Goal: Information Seeking & Learning: Learn about a topic

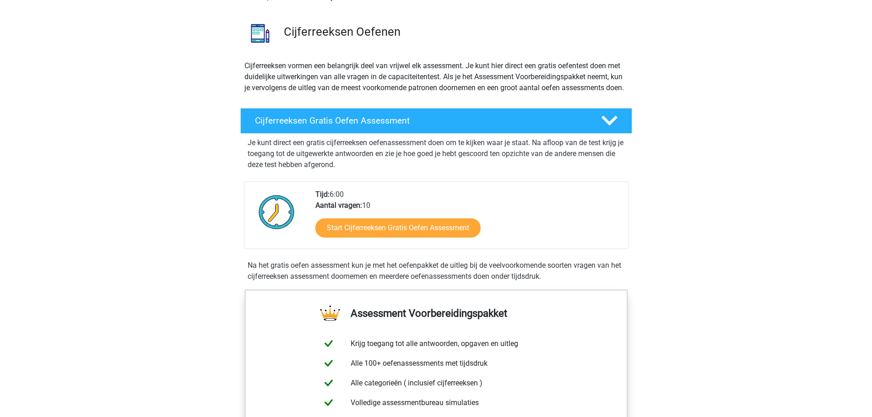
scroll to position [137, 0]
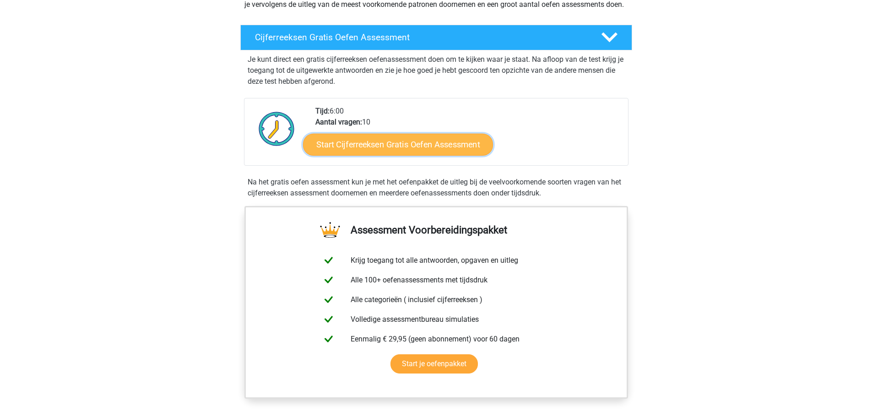
click at [384, 155] on link "Start Cijferreeksen Gratis Oefen Assessment" at bounding box center [398, 144] width 190 height 22
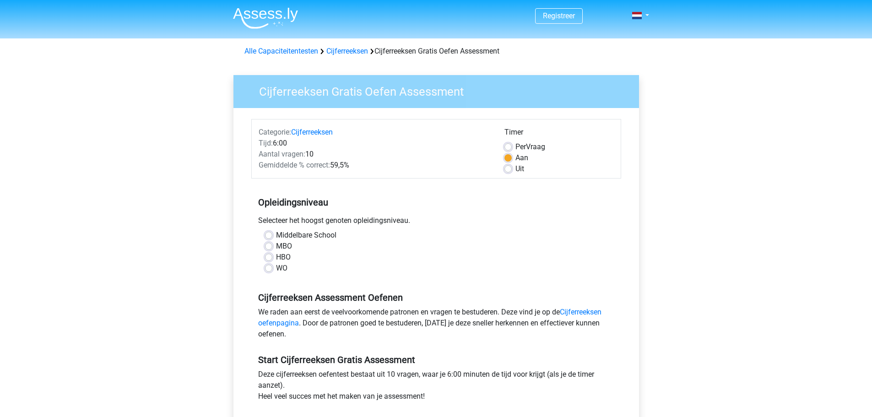
click at [276, 258] on label "HBO" at bounding box center [283, 257] width 15 height 11
click at [269, 258] on input "HBO" at bounding box center [268, 256] width 7 height 9
radio input "true"
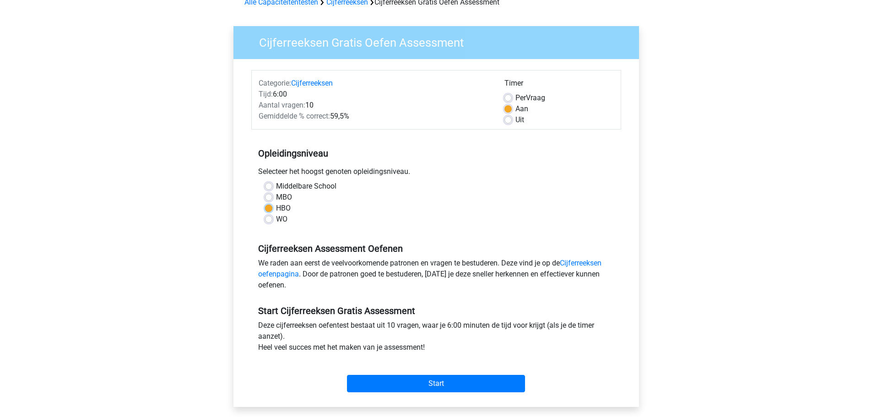
scroll to position [183, 0]
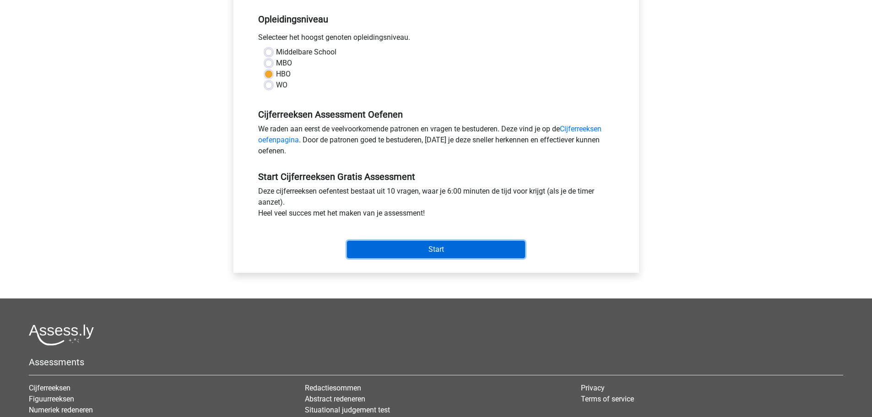
click at [423, 249] on input "Start" at bounding box center [436, 249] width 178 height 17
click at [409, 247] on input "Start" at bounding box center [436, 249] width 178 height 17
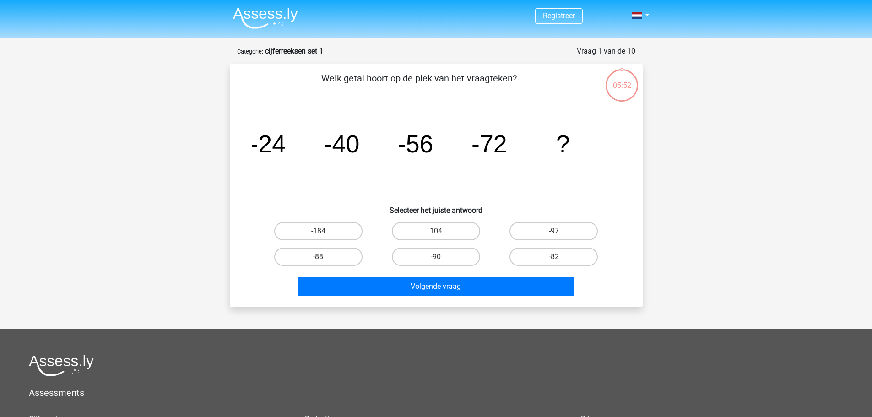
click at [336, 257] on label "-88" at bounding box center [318, 257] width 88 height 18
click at [324, 257] on input "-88" at bounding box center [321, 260] width 6 height 6
radio input "true"
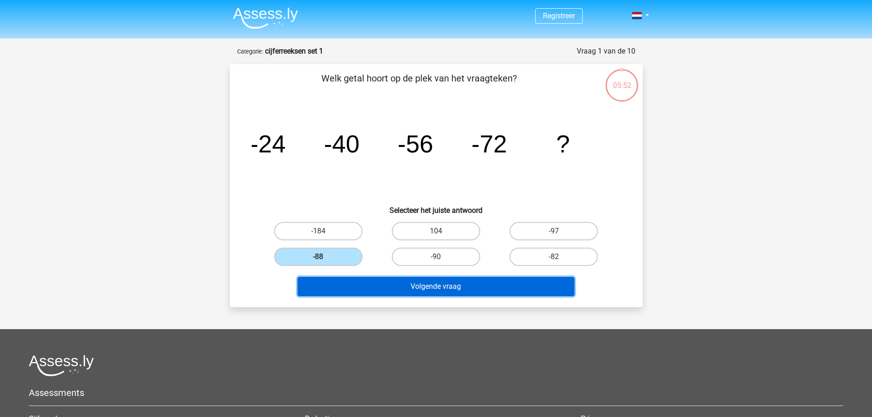
click at [417, 290] on button "Volgende vraag" at bounding box center [435, 286] width 277 height 19
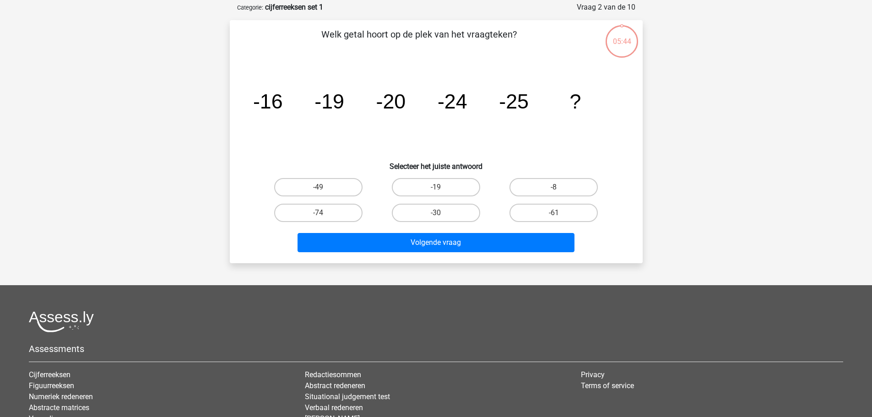
scroll to position [46, 0]
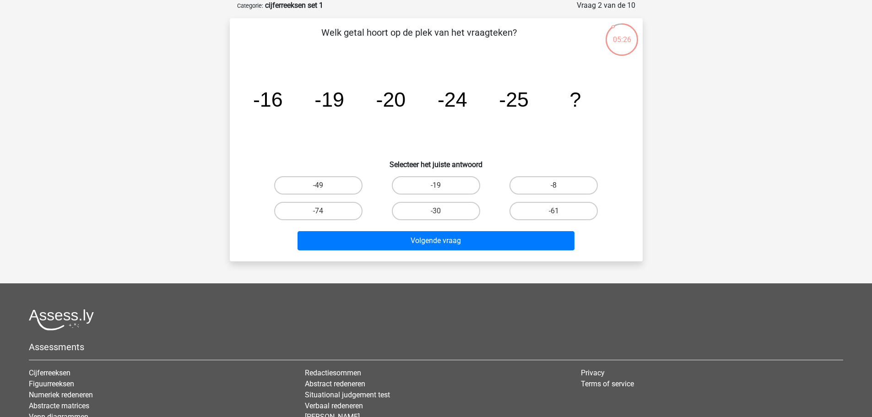
click at [438, 211] on input "-30" at bounding box center [439, 214] width 6 height 6
radio input "true"
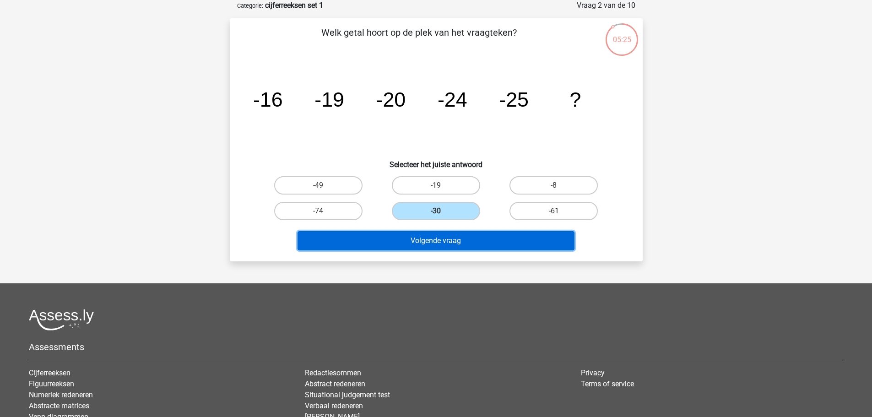
click at [451, 240] on button "Volgende vraag" at bounding box center [435, 240] width 277 height 19
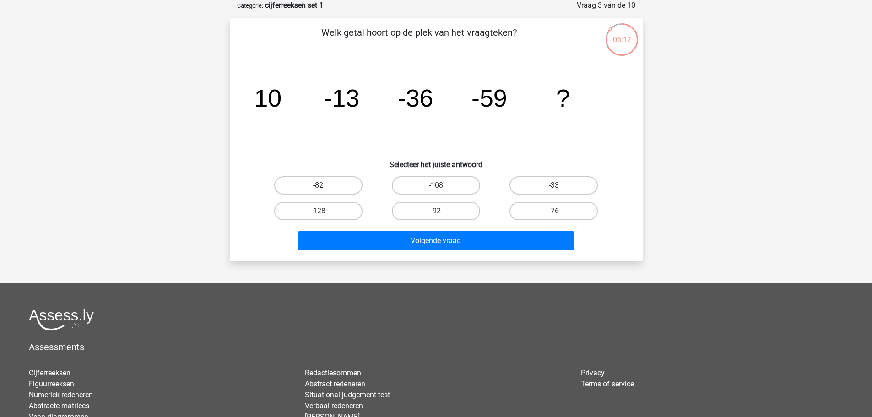
click at [328, 188] on label "-82" at bounding box center [318, 185] width 88 height 18
click at [324, 188] on input "-82" at bounding box center [321, 188] width 6 height 6
radio input "true"
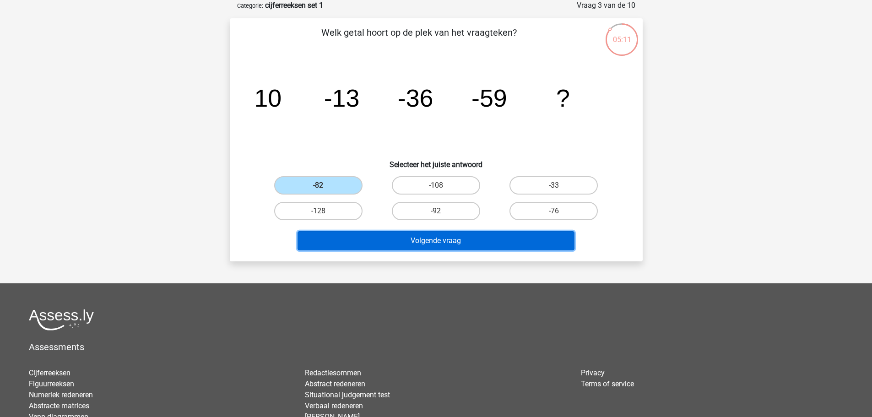
drag, startPoint x: 416, startPoint y: 244, endPoint x: 423, endPoint y: 265, distance: 22.1
click at [416, 244] on button "Volgende vraag" at bounding box center [435, 240] width 277 height 19
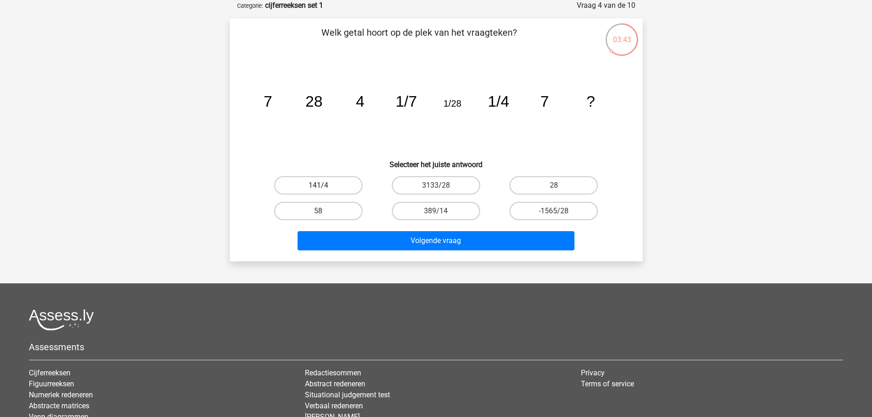
click at [331, 188] on label "141/4" at bounding box center [318, 185] width 88 height 18
click at [324, 188] on input "141/4" at bounding box center [321, 188] width 6 height 6
radio input "true"
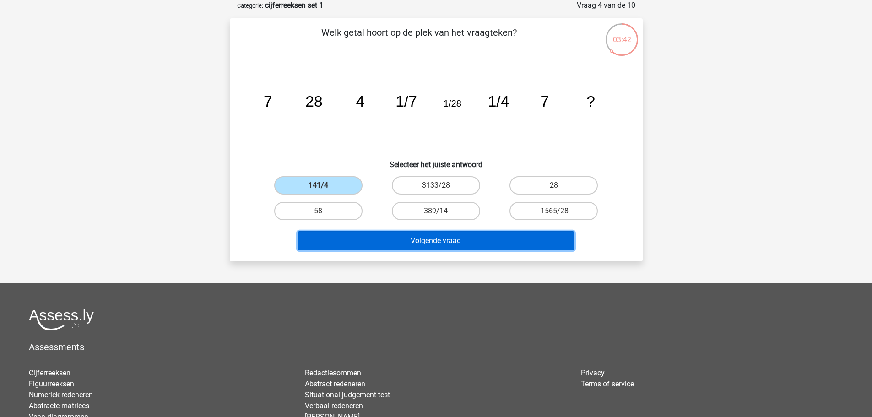
click at [444, 242] on button "Volgende vraag" at bounding box center [435, 240] width 277 height 19
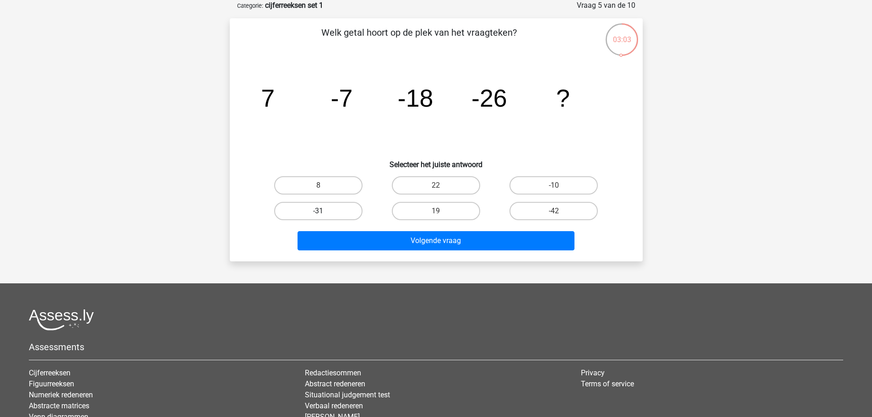
click at [313, 209] on label "-31" at bounding box center [318, 211] width 88 height 18
click at [318, 211] on input "-31" at bounding box center [321, 214] width 6 height 6
radio input "true"
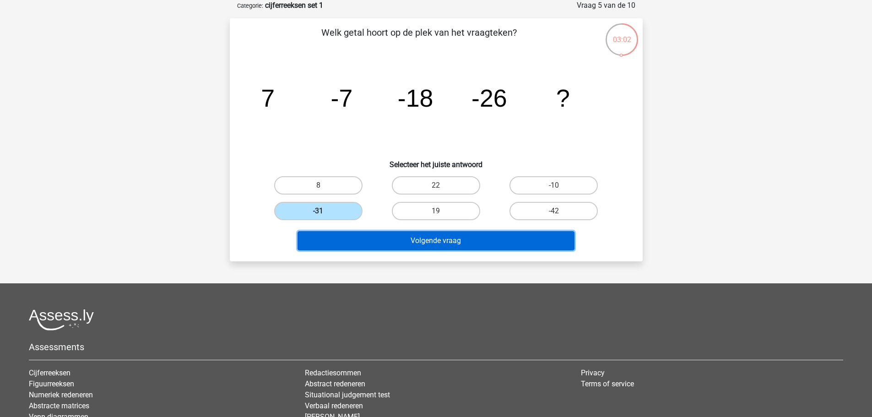
drag, startPoint x: 416, startPoint y: 241, endPoint x: 423, endPoint y: 242, distance: 6.9
click at [417, 241] on button "Volgende vraag" at bounding box center [435, 240] width 277 height 19
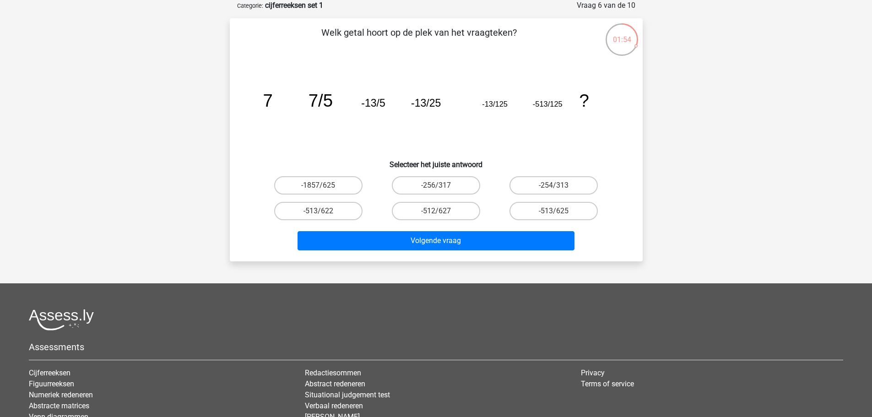
click at [559, 212] on input "-513/625" at bounding box center [557, 214] width 6 height 6
radio input "true"
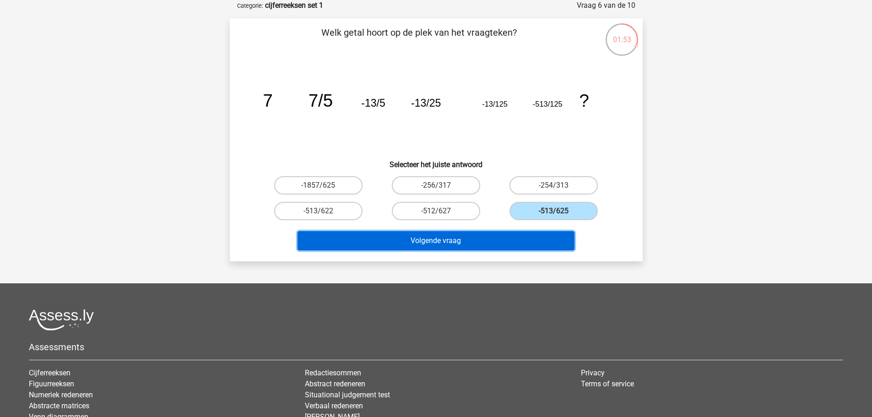
click at [494, 243] on button "Volgende vraag" at bounding box center [435, 240] width 277 height 19
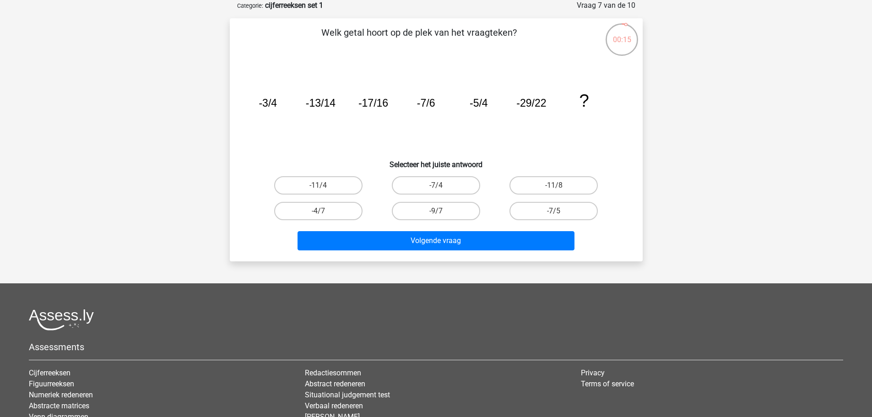
click at [556, 187] on input "-11/8" at bounding box center [557, 188] width 6 height 6
radio input "true"
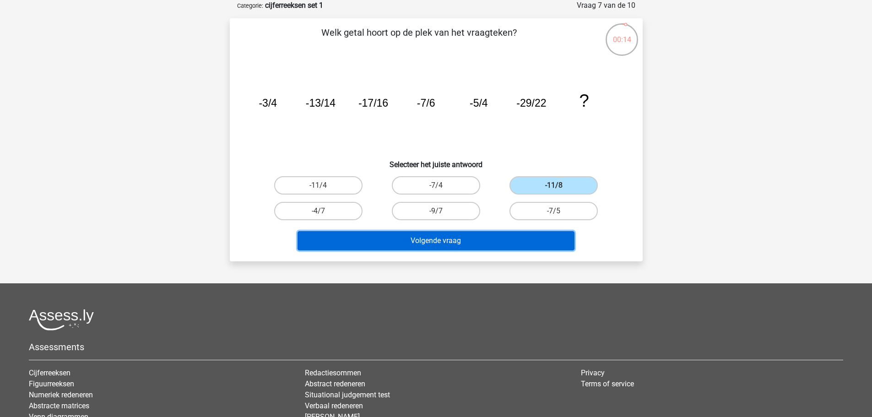
click at [452, 240] on button "Volgende vraag" at bounding box center [435, 240] width 277 height 19
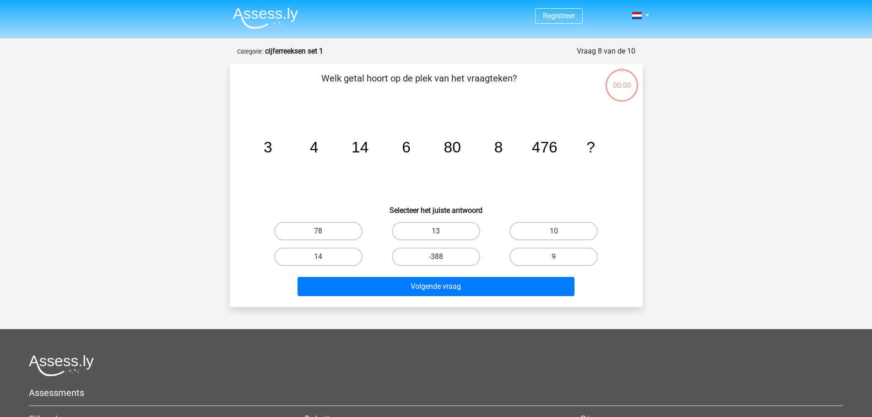
scroll to position [46, 0]
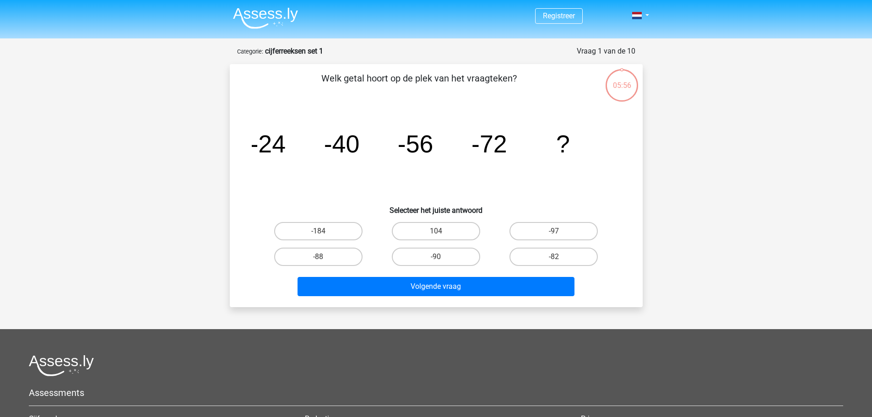
click at [323, 259] on input "-88" at bounding box center [321, 260] width 6 height 6
radio input "true"
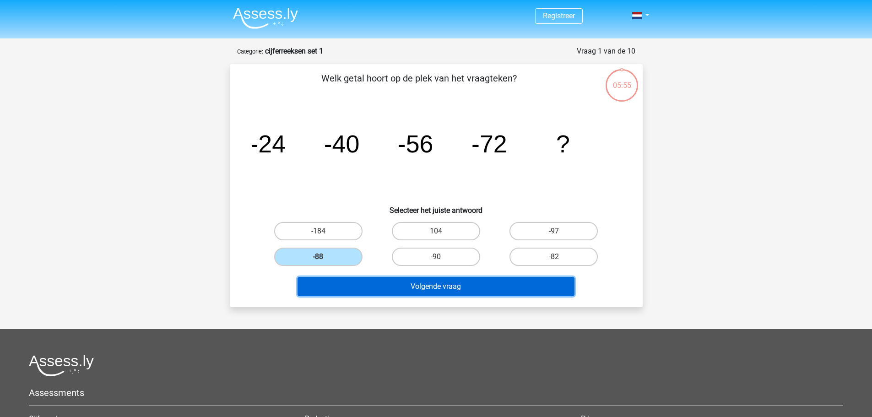
click at [454, 294] on button "Volgende vraag" at bounding box center [435, 286] width 277 height 19
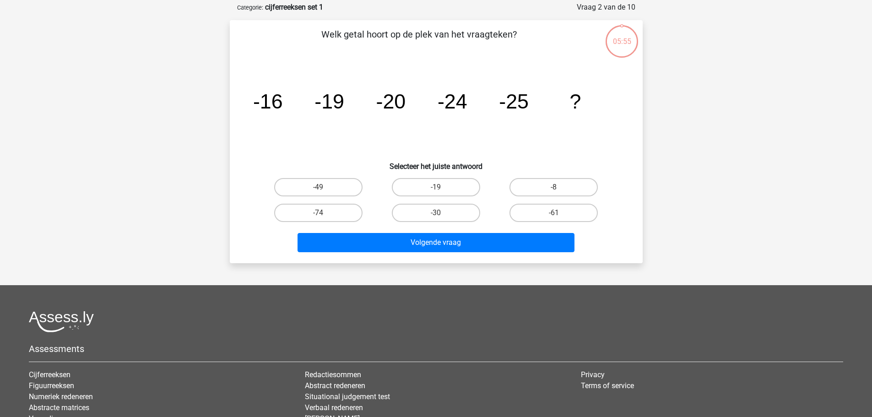
scroll to position [46, 0]
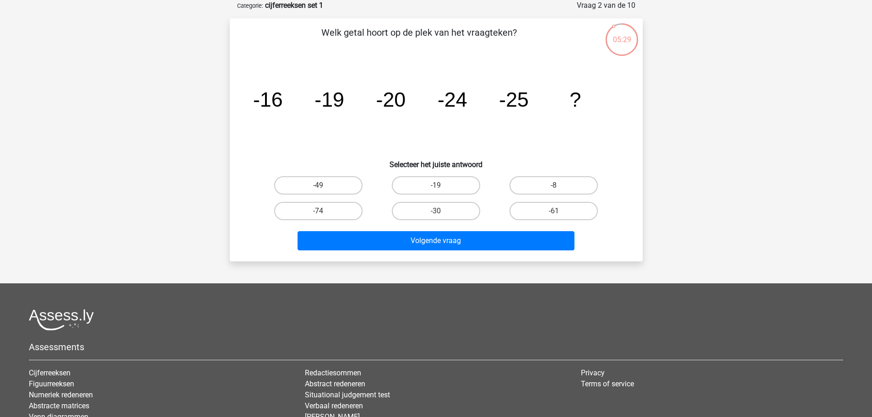
click at [437, 211] on input "-30" at bounding box center [439, 214] width 6 height 6
radio input "true"
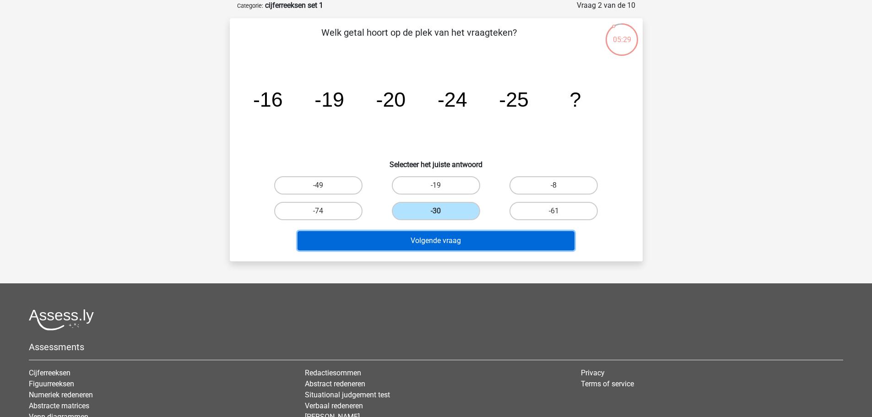
click at [458, 242] on button "Volgende vraag" at bounding box center [435, 240] width 277 height 19
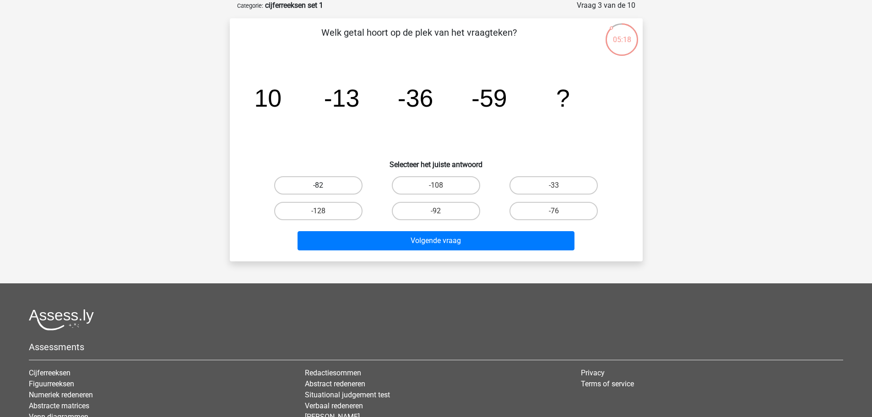
click at [328, 187] on label "-82" at bounding box center [318, 185] width 88 height 18
click at [324, 187] on input "-82" at bounding box center [321, 188] width 6 height 6
radio input "true"
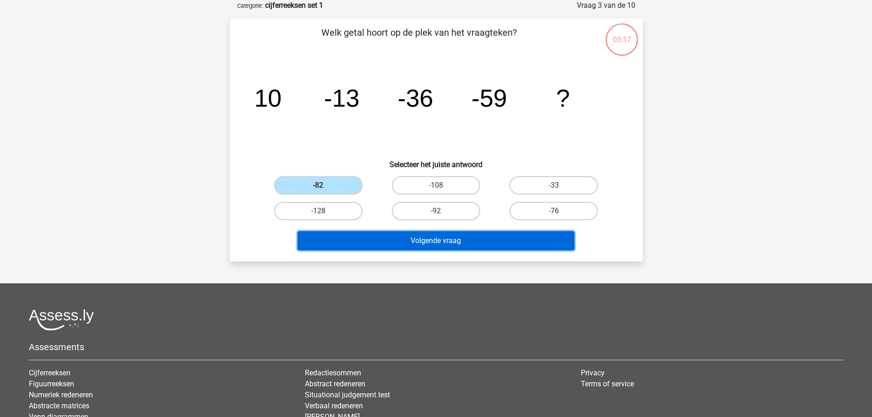
click at [405, 241] on button "Volgende vraag" at bounding box center [435, 240] width 277 height 19
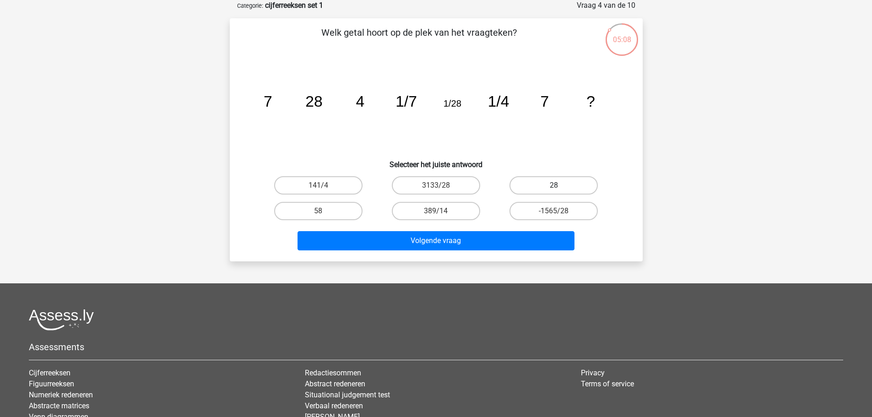
click at [553, 186] on label "28" at bounding box center [553, 185] width 88 height 18
click at [554, 186] on input "28" at bounding box center [557, 188] width 6 height 6
radio input "true"
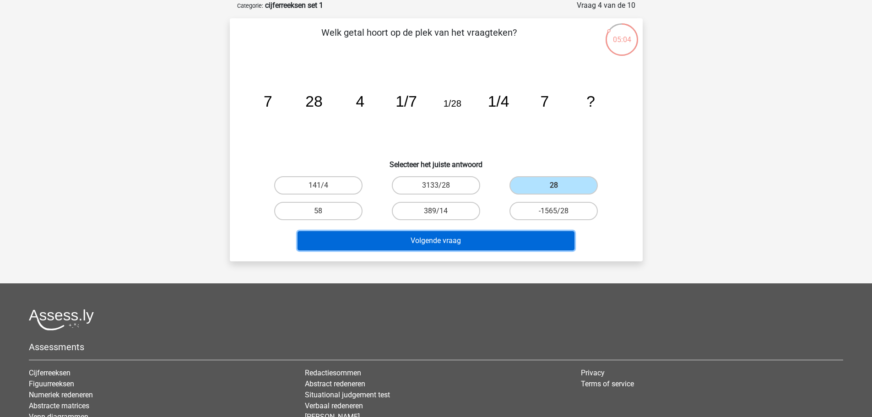
click at [455, 241] on button "Volgende vraag" at bounding box center [435, 240] width 277 height 19
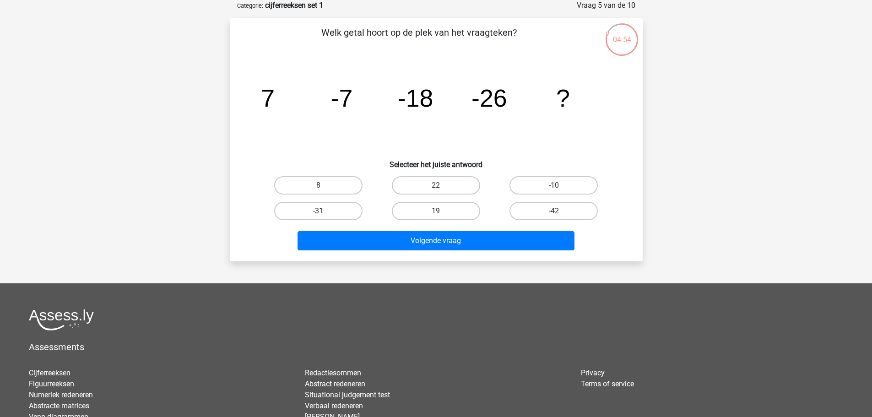
click at [337, 212] on label "-31" at bounding box center [318, 211] width 88 height 18
click at [324, 212] on input "-31" at bounding box center [321, 214] width 6 height 6
radio input "true"
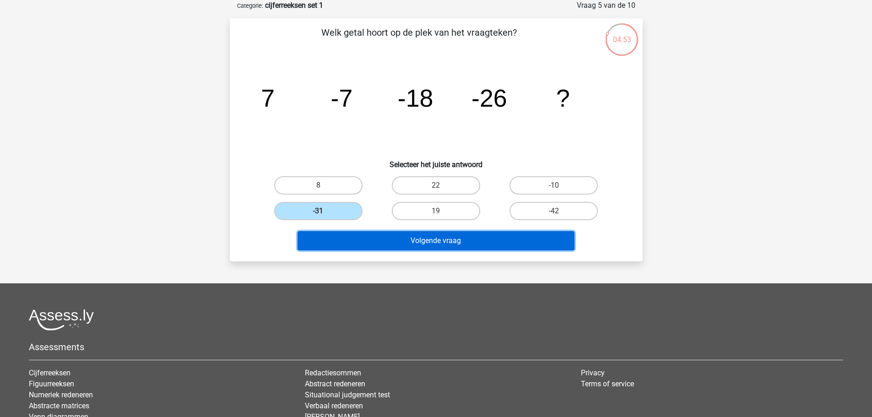
click at [433, 244] on button "Volgende vraag" at bounding box center [435, 240] width 277 height 19
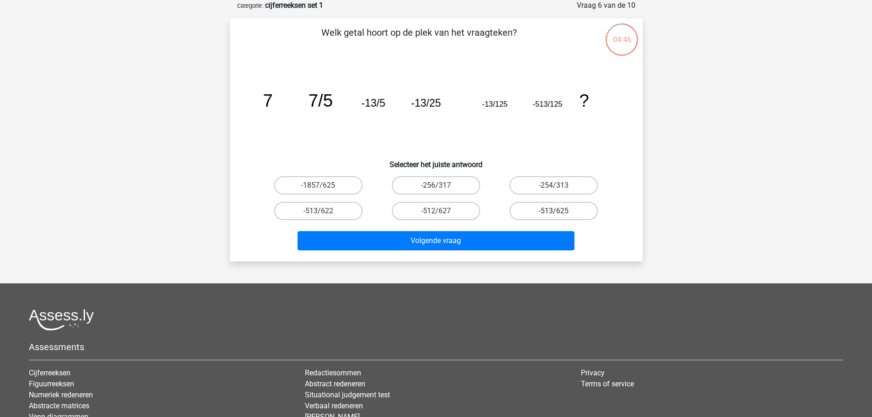
click at [558, 210] on label "-513/625" at bounding box center [553, 211] width 88 height 18
click at [558, 211] on input "-513/625" at bounding box center [557, 214] width 6 height 6
radio input "true"
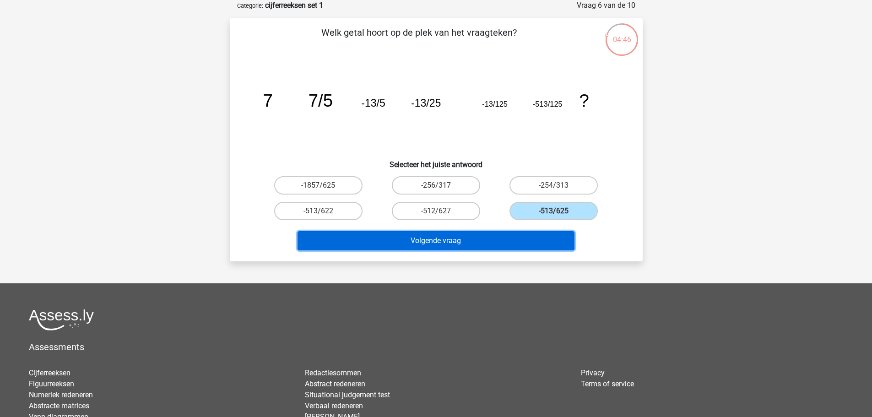
click at [475, 242] on button "Volgende vraag" at bounding box center [435, 240] width 277 height 19
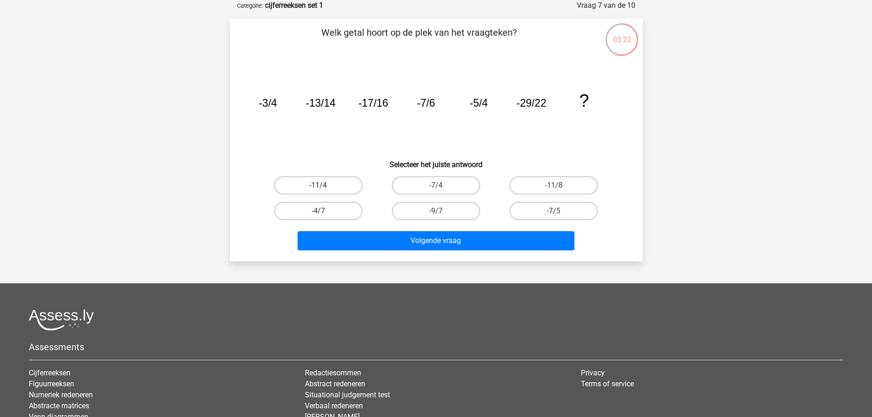
drag, startPoint x: 326, startPoint y: 187, endPoint x: 416, endPoint y: 183, distance: 90.2
click at [329, 185] on label "-11/4" at bounding box center [318, 185] width 88 height 18
click at [324, 185] on input "-11/4" at bounding box center [321, 188] width 6 height 6
radio input "true"
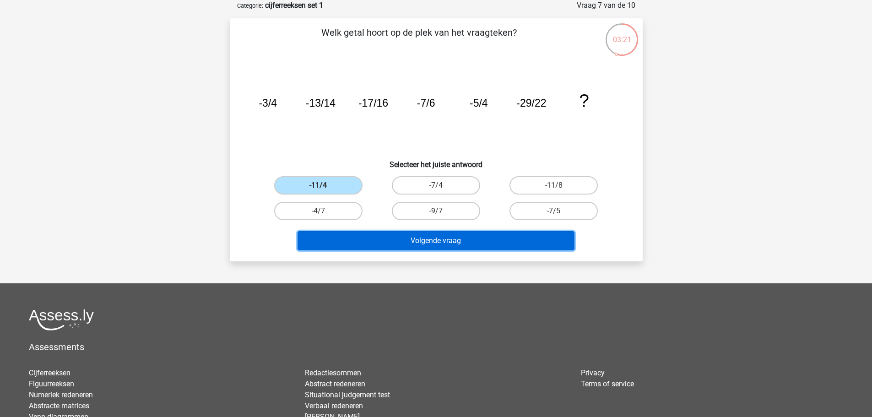
click at [503, 240] on button "Volgende vraag" at bounding box center [435, 240] width 277 height 19
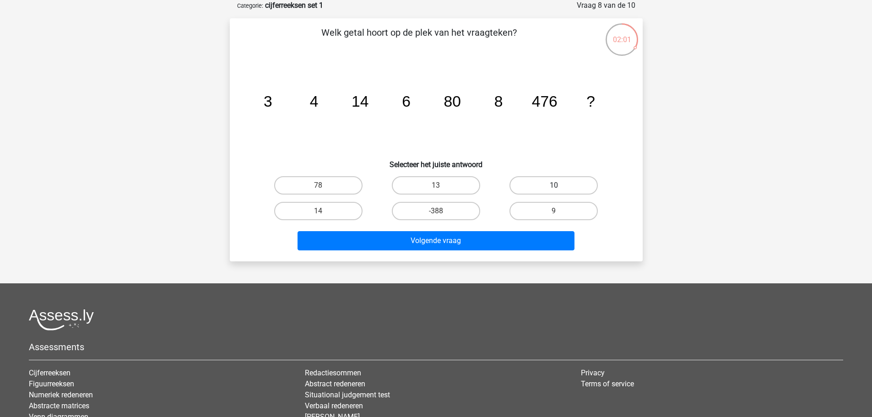
click at [552, 187] on label "10" at bounding box center [553, 185] width 88 height 18
click at [554, 187] on input "10" at bounding box center [557, 188] width 6 height 6
radio input "true"
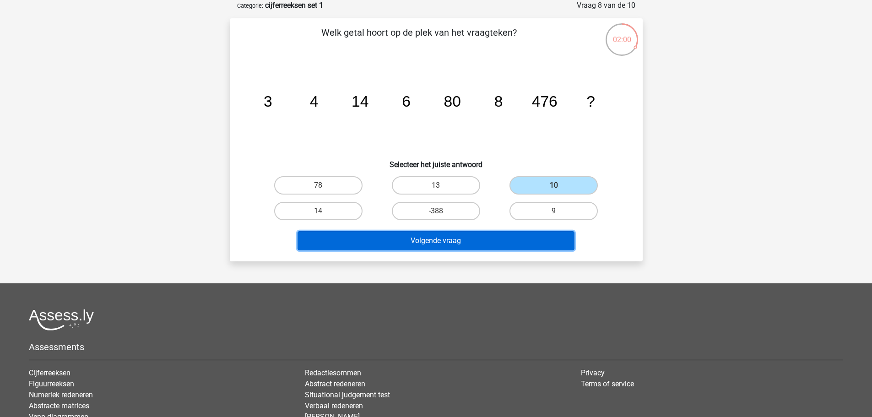
click at [542, 238] on button "Volgende vraag" at bounding box center [435, 240] width 277 height 19
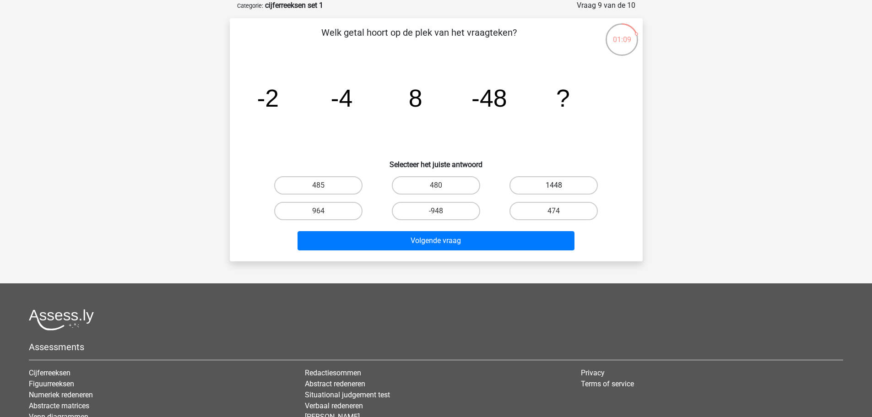
click at [555, 183] on label "1448" at bounding box center [553, 185] width 88 height 18
click at [555, 185] on input "1448" at bounding box center [557, 188] width 6 height 6
radio input "true"
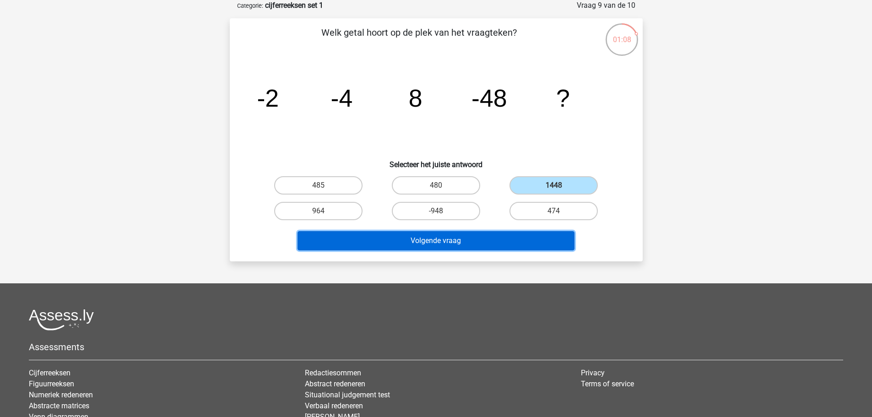
click at [449, 243] on button "Volgende vraag" at bounding box center [435, 240] width 277 height 19
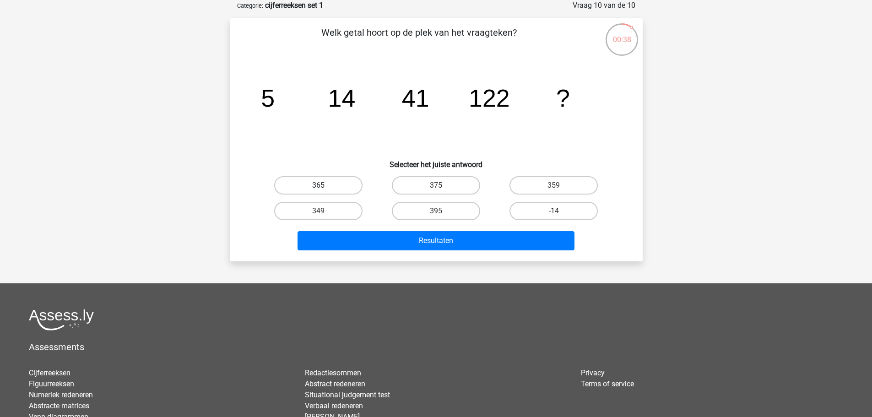
click at [335, 186] on label "365" at bounding box center [318, 185] width 88 height 18
click at [324, 186] on input "365" at bounding box center [321, 188] width 6 height 6
radio input "true"
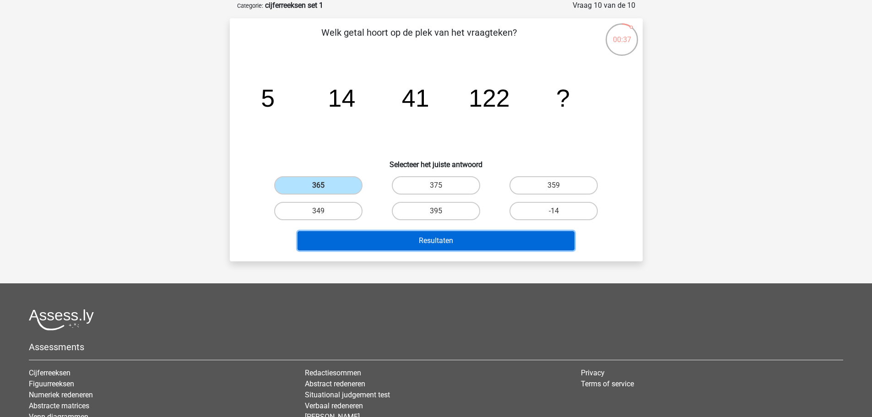
click at [388, 240] on button "Resultaten" at bounding box center [435, 240] width 277 height 19
